Goal: Information Seeking & Learning: Understand process/instructions

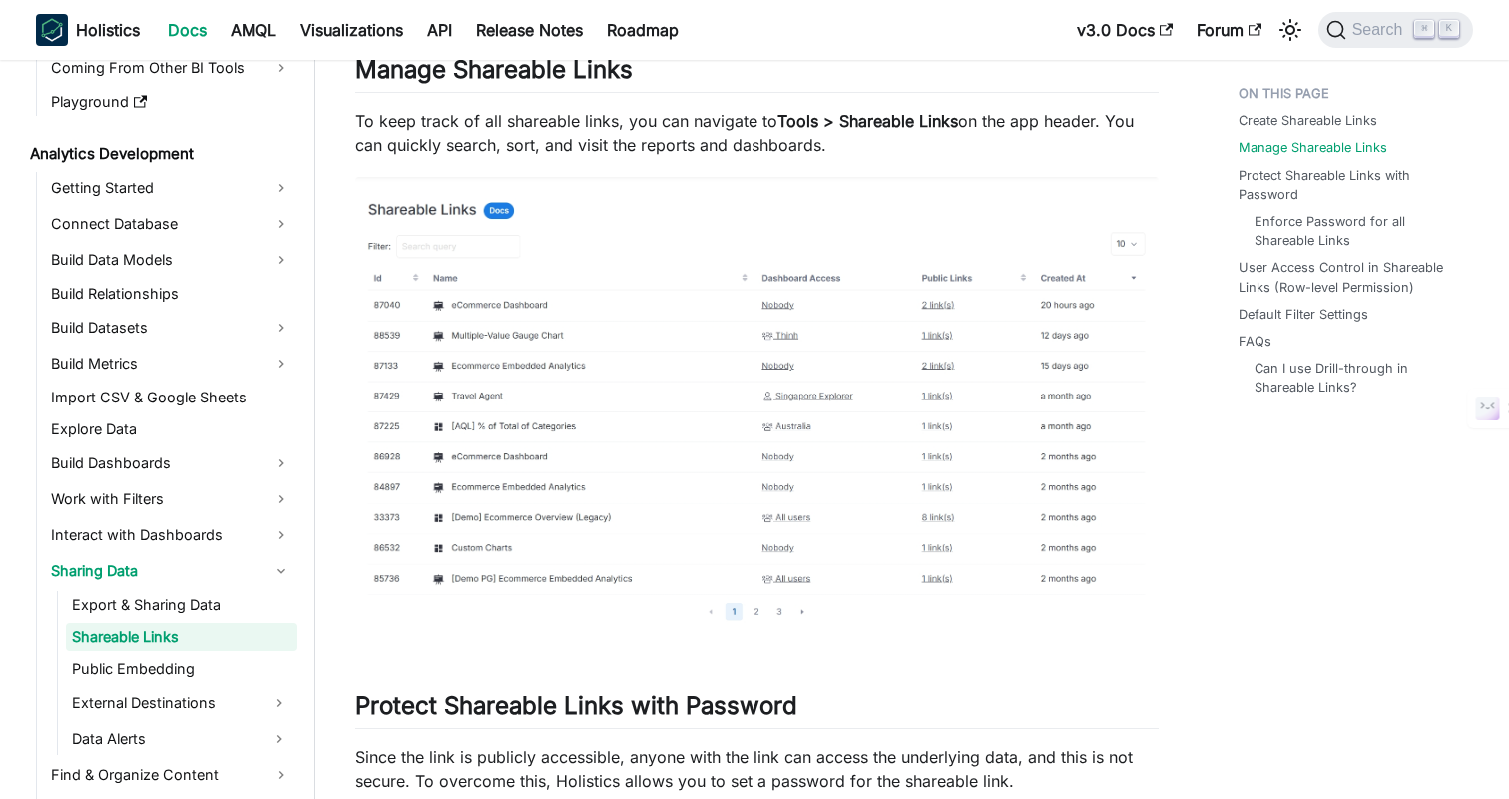
scroll to position [1028, 0]
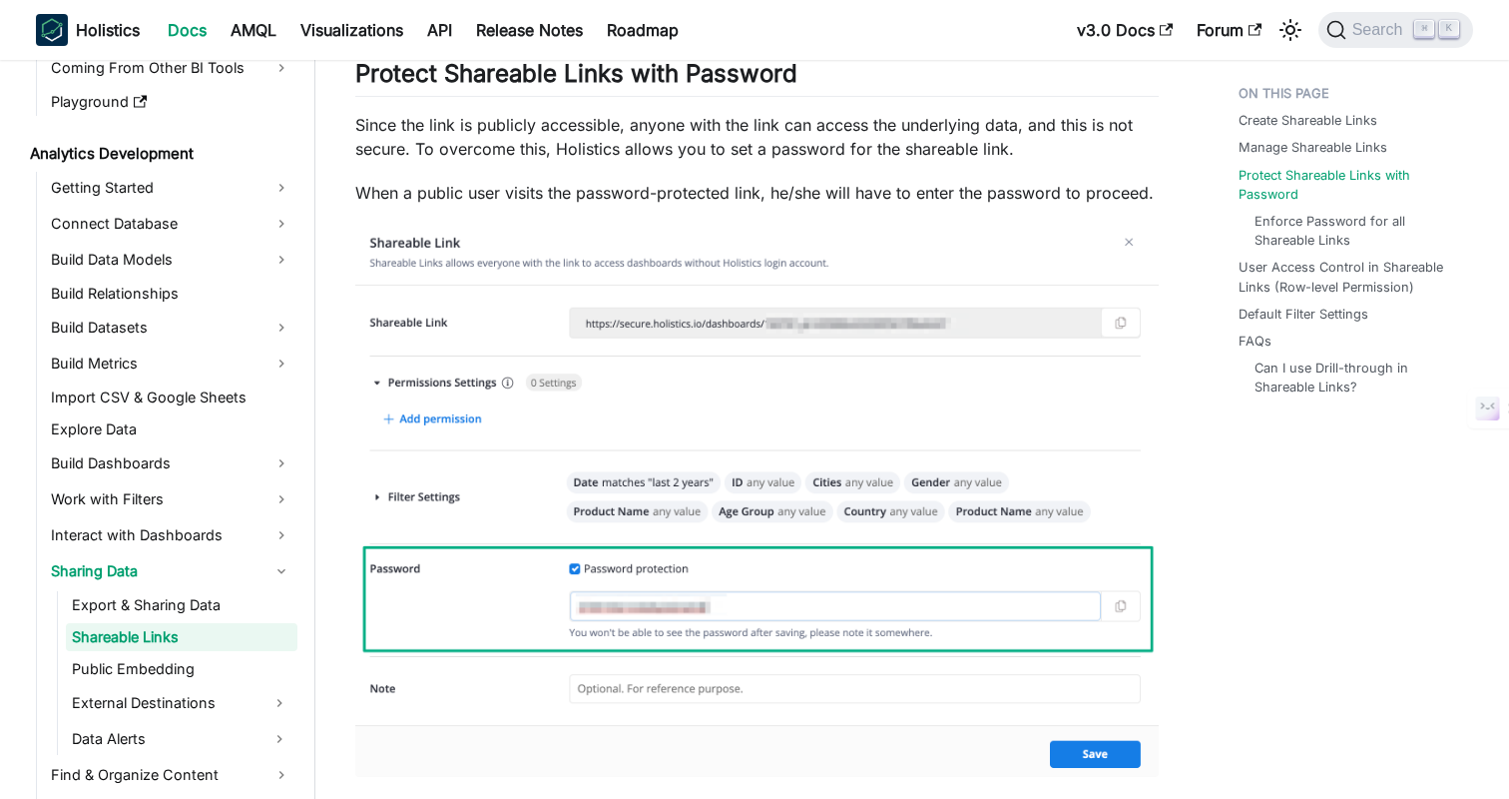
scroll to position [1631, 0]
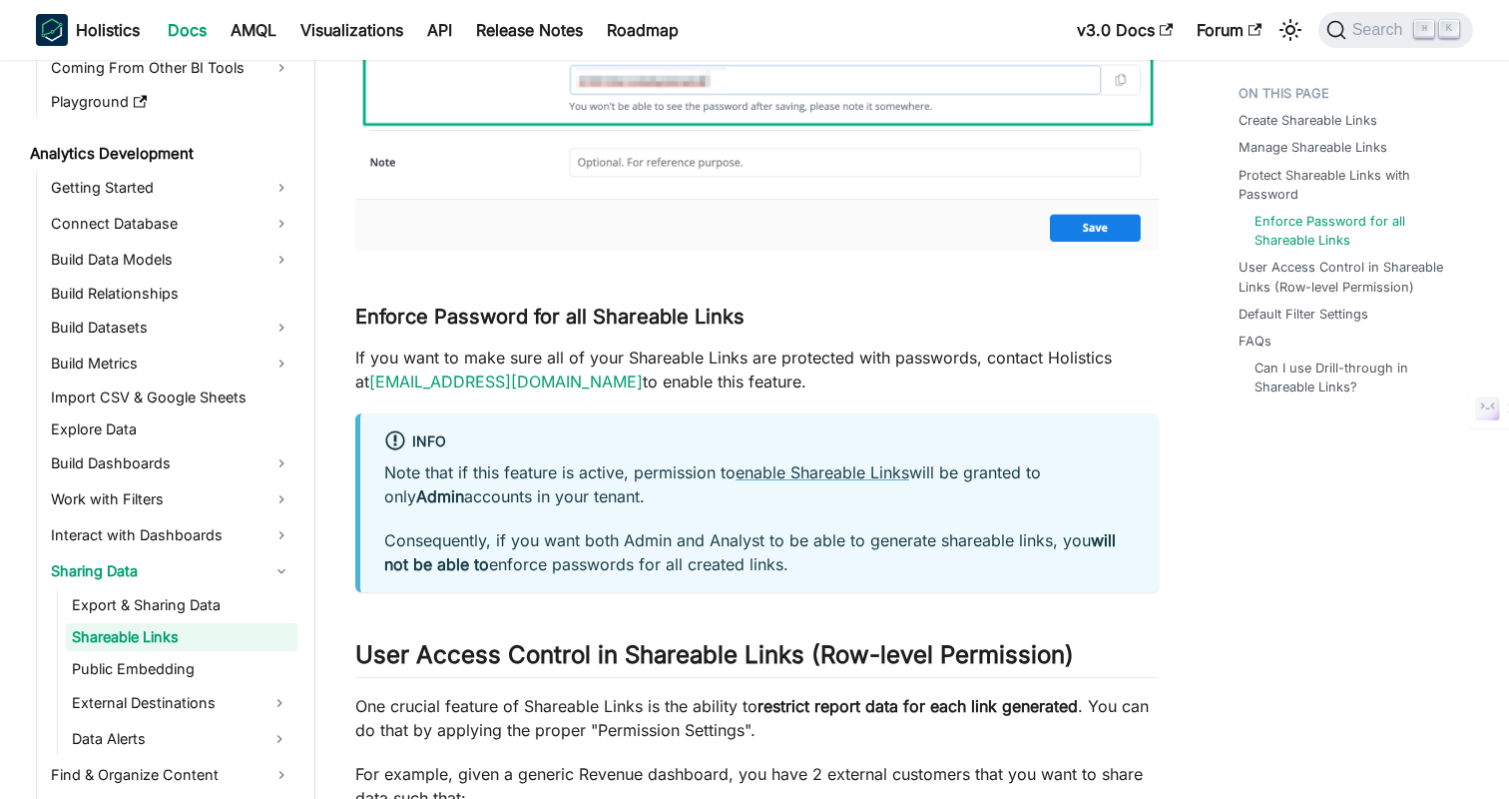
scroll to position [2281, 0]
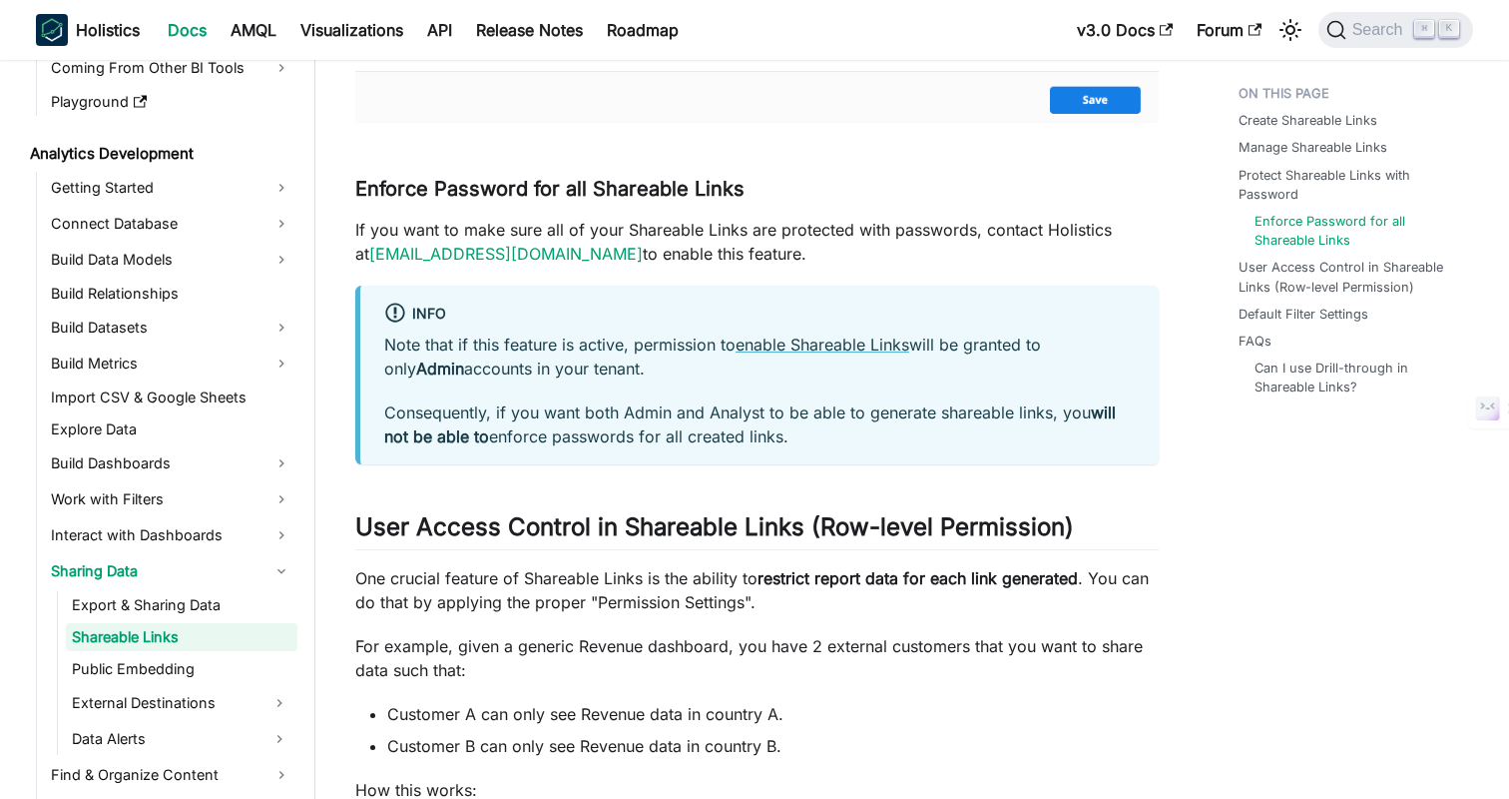
click at [1220, 528] on div "Create Shareable Links Manage Shareable Links Protect Shareable Links with Pass…" at bounding box center [1346, 239] width 294 height 4888
click at [1222, 507] on div "Create Shareable Links Manage Shareable Links Protect Shareable Links with Pass…" at bounding box center [1346, 239] width 294 height 4888
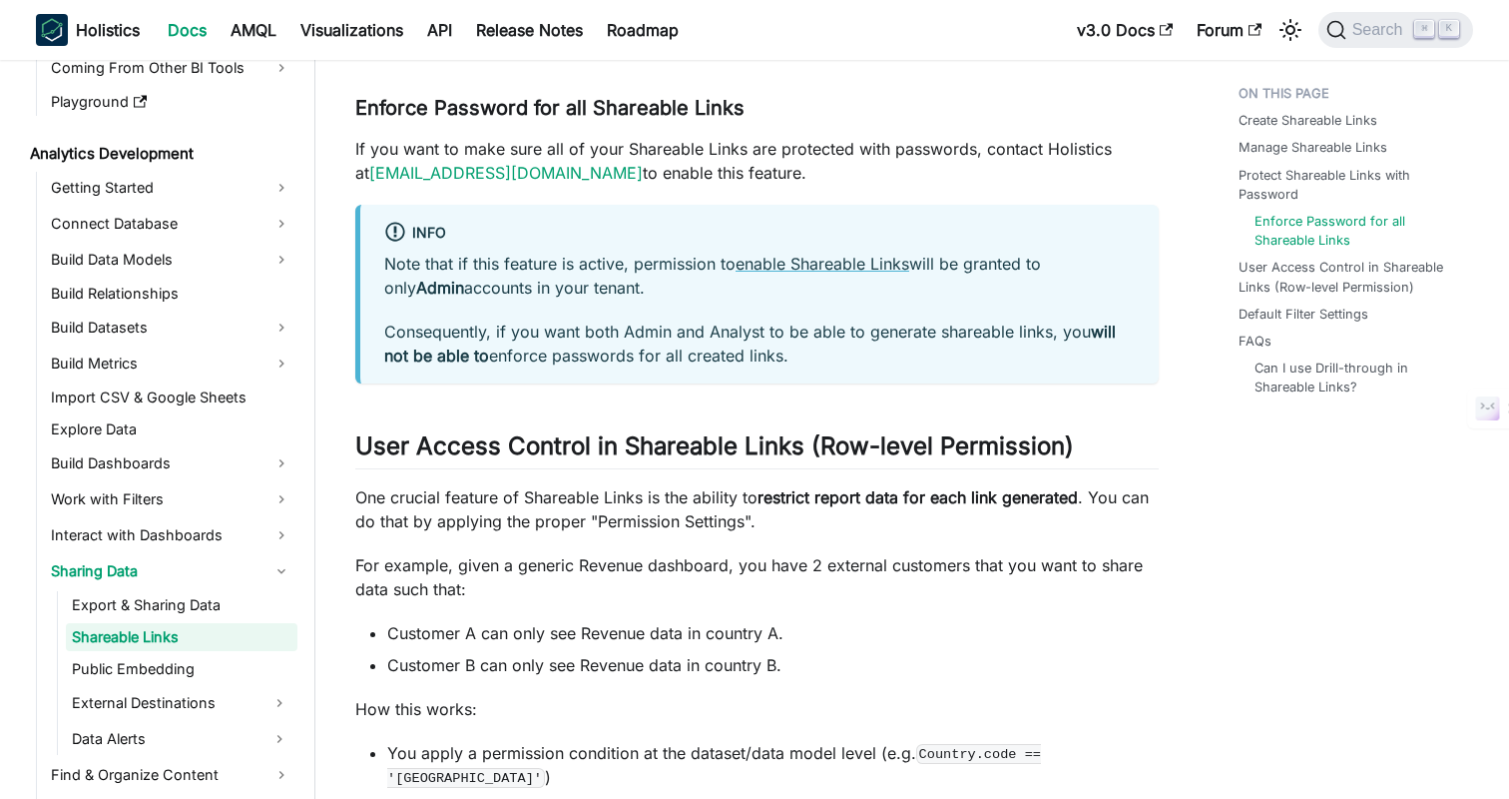
scroll to position [2369, 0]
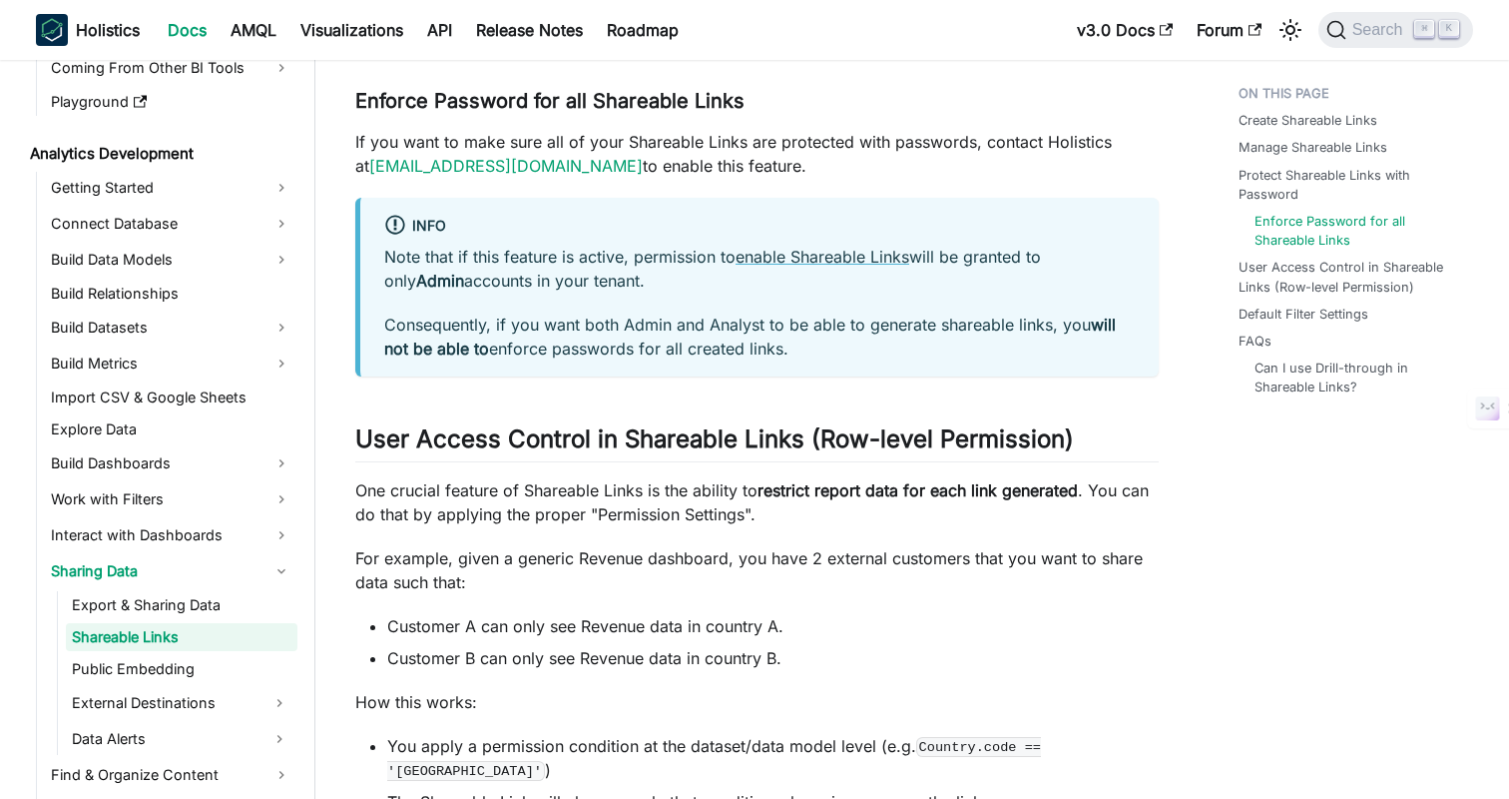
click at [1222, 507] on div "Create Shareable Links Manage Shareable Links Protect Shareable Links with Pass…" at bounding box center [1346, 151] width 294 height 4888
click at [1226, 468] on div "Create Shareable Links Manage Shareable Links Protect Shareable Links with Pass…" at bounding box center [1346, 151] width 294 height 4888
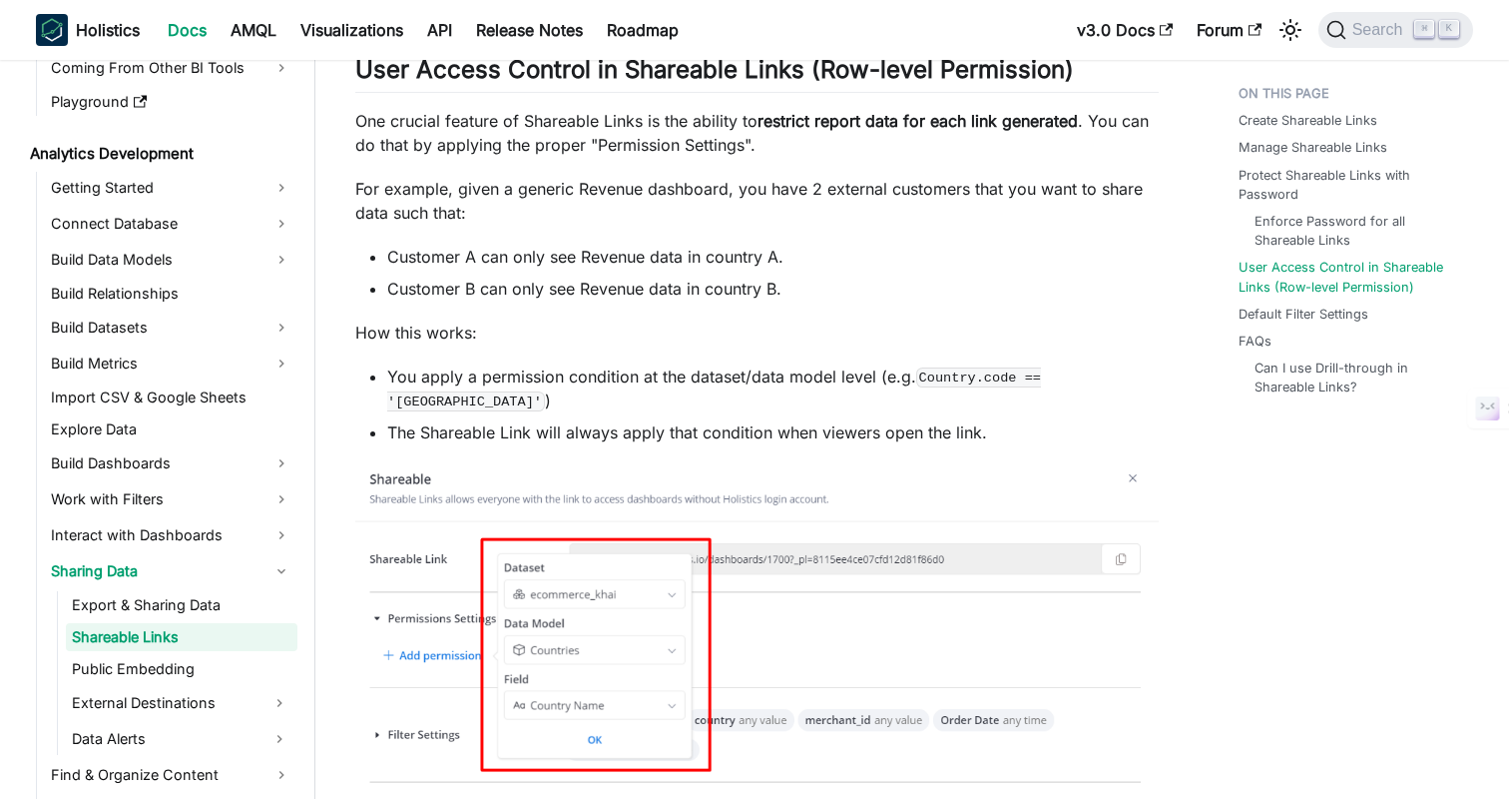
scroll to position [2701, 0]
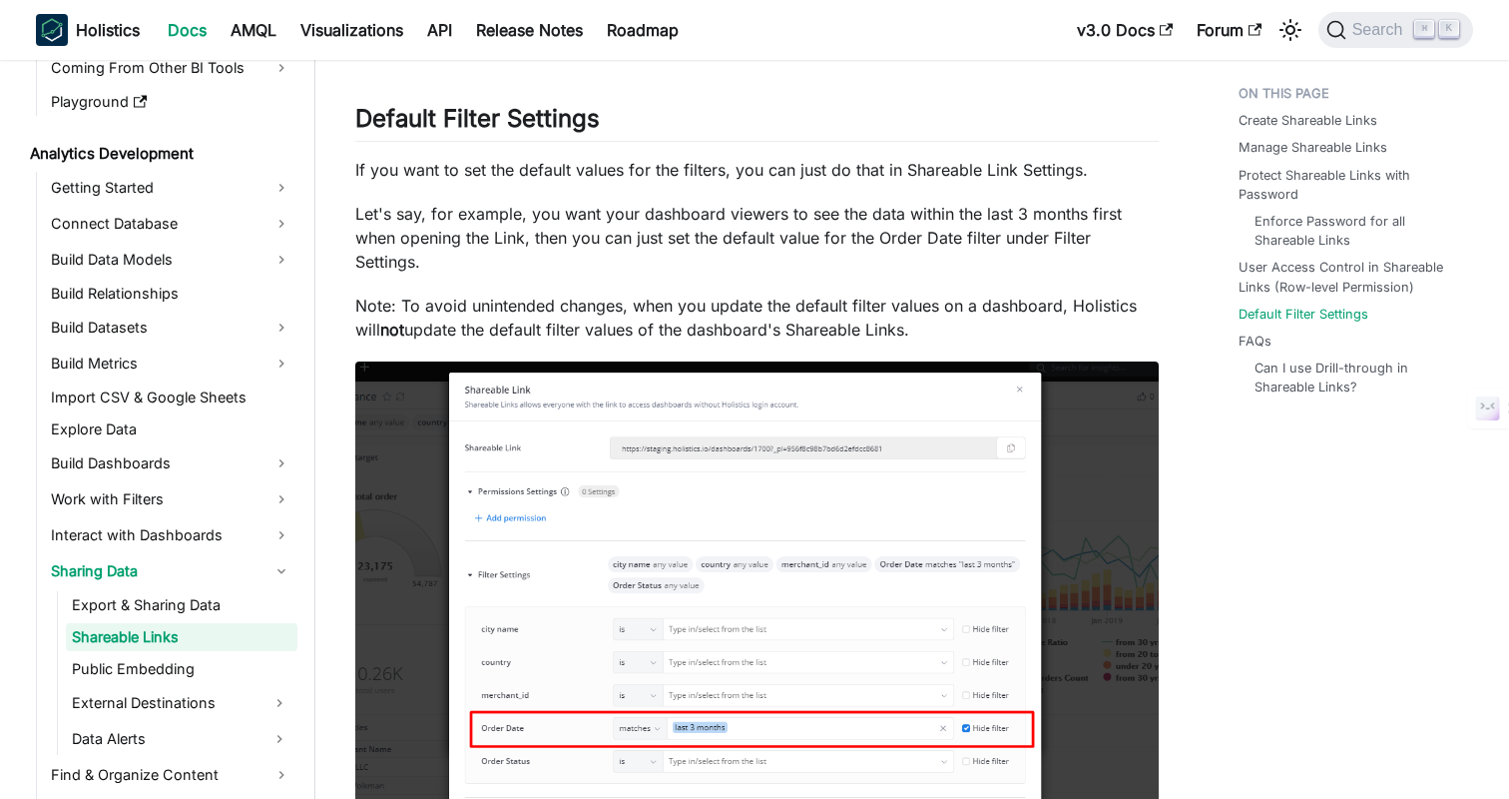
scroll to position [3649, 0]
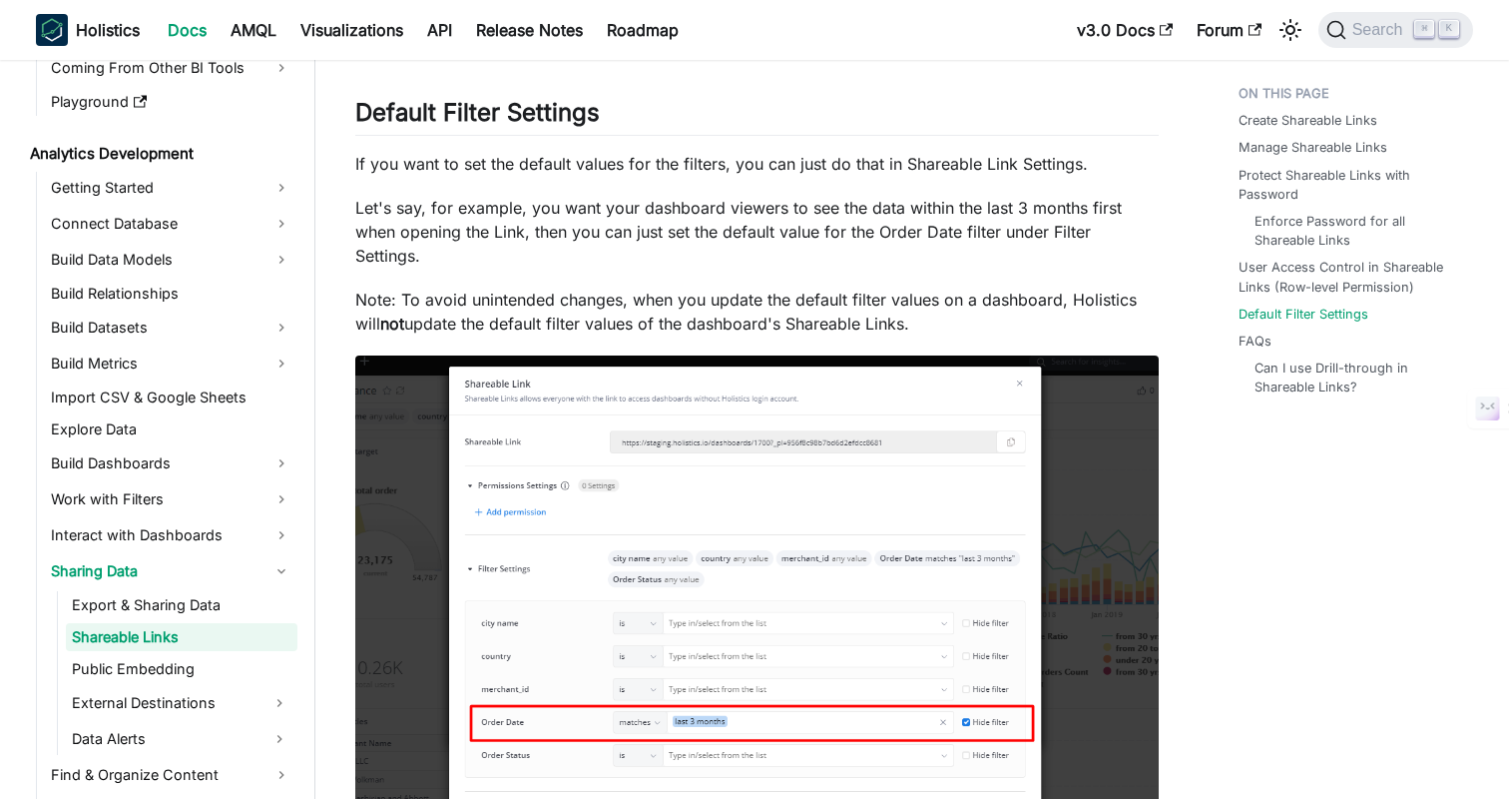
click at [914, 98] on h2 "Default Filter Settings ​" at bounding box center [757, 117] width 804 height 38
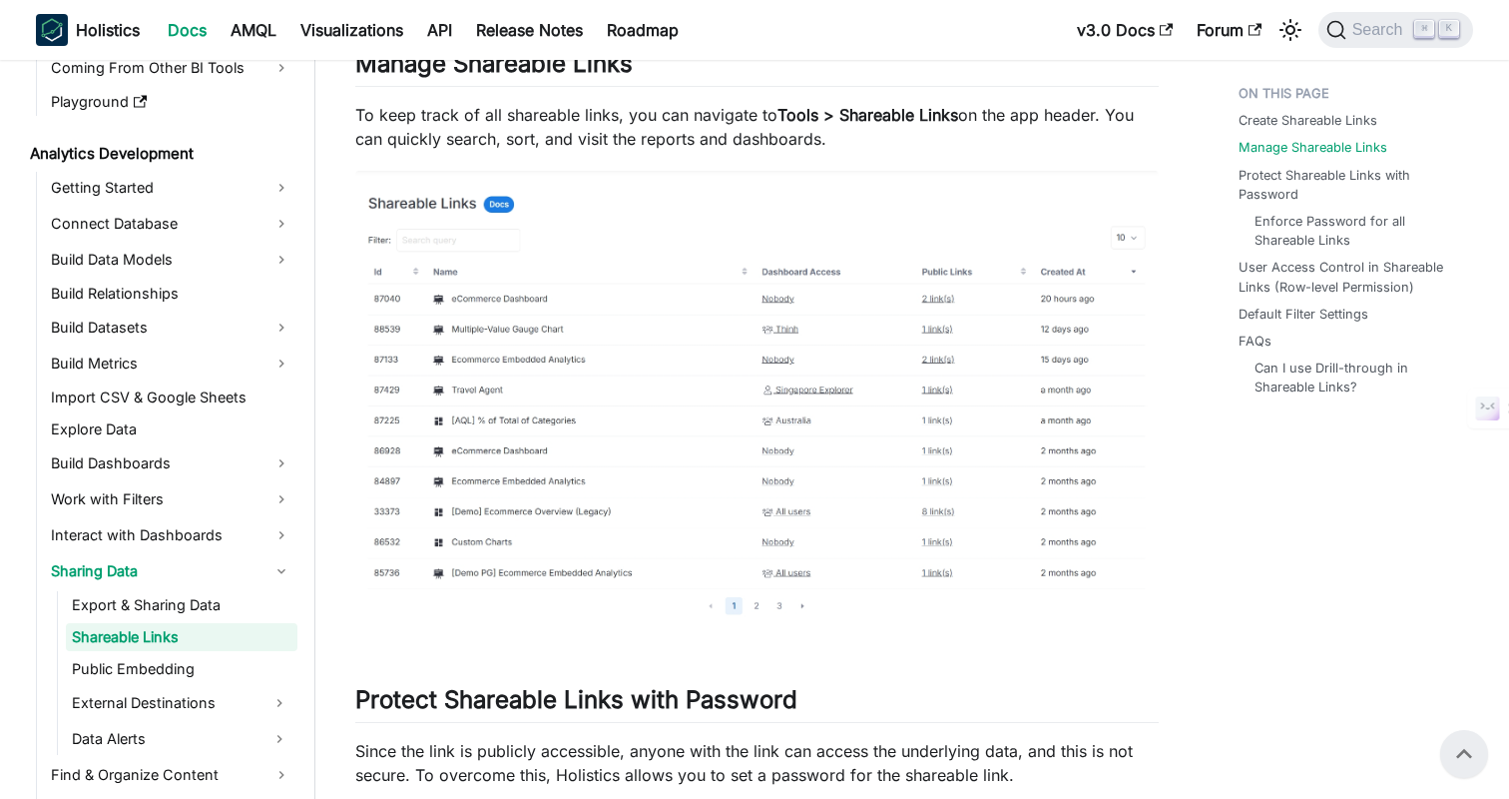
scroll to position [0, 0]
